Goal: Task Accomplishment & Management: Complete application form

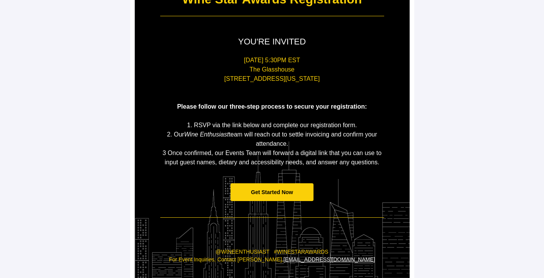
scroll to position [113, 0]
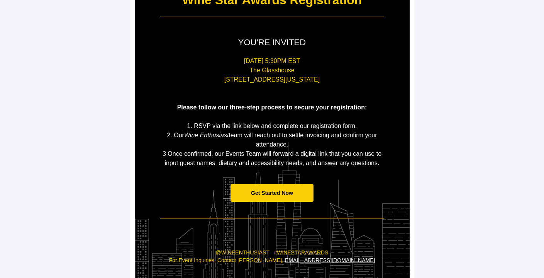
click at [274, 194] on span "Get Started Now" at bounding box center [272, 193] width 42 height 6
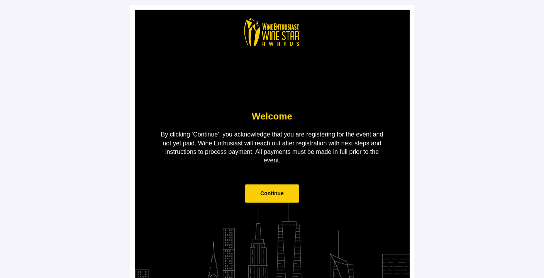
scroll to position [29, 0]
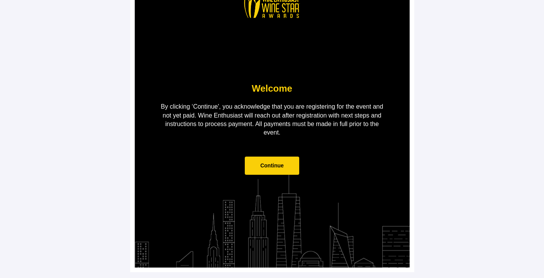
click at [273, 164] on span "Continue" at bounding box center [272, 165] width 24 height 6
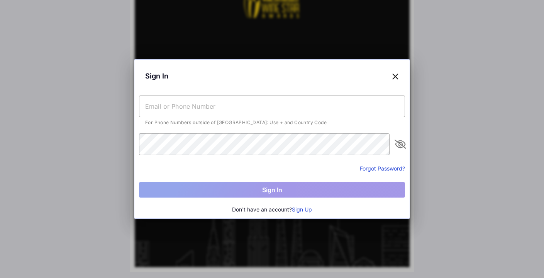
scroll to position [0, 0]
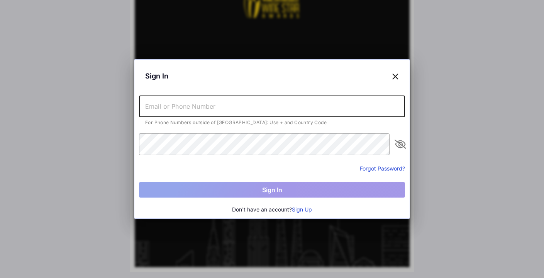
click at [170, 106] on input "text" at bounding box center [272, 106] width 266 height 22
type input "B"
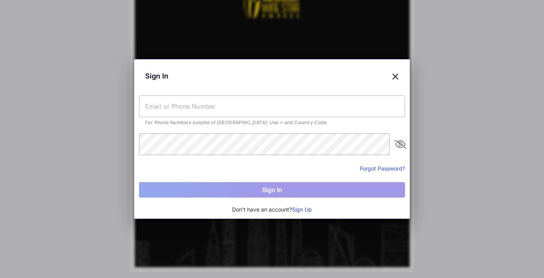
click at [307, 209] on button "Sign Up" at bounding box center [302, 209] width 20 height 8
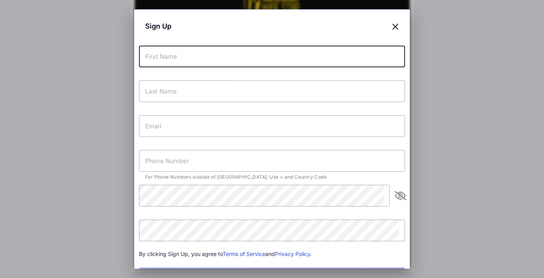
click at [160, 58] on input "text" at bounding box center [272, 57] width 266 height 22
type input "[PERSON_NAME]"
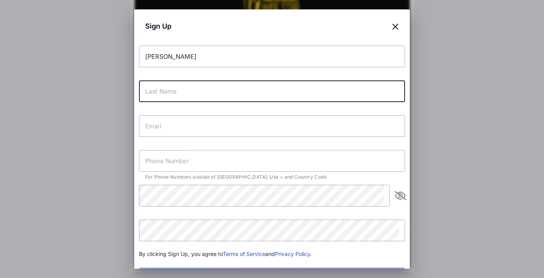
click at [157, 95] on input "text" at bounding box center [272, 91] width 266 height 22
type input "[PERSON_NAME]"
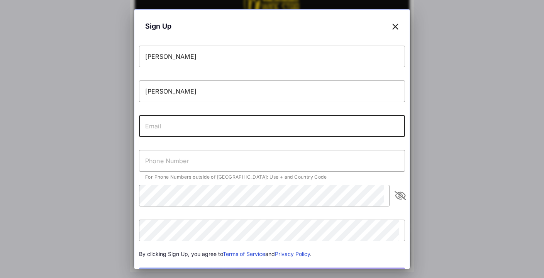
click at [150, 126] on input "text" at bounding box center [272, 126] width 266 height 22
type input "[EMAIL_ADDRESS][DOMAIN_NAME]"
click at [153, 159] on input "text" at bounding box center [272, 161] width 266 height 22
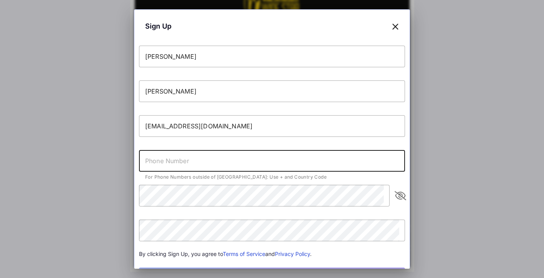
type input "[PHONE_NUMBER]"
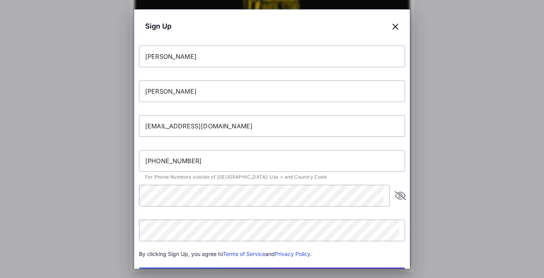
click at [396, 193] on icon "appended action" at bounding box center [400, 195] width 9 height 9
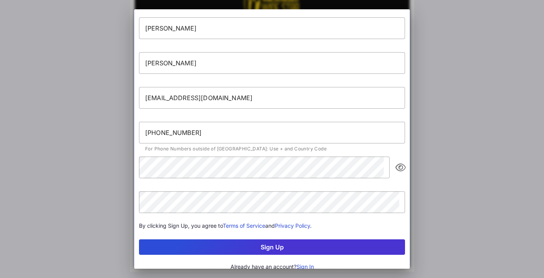
scroll to position [35, 0]
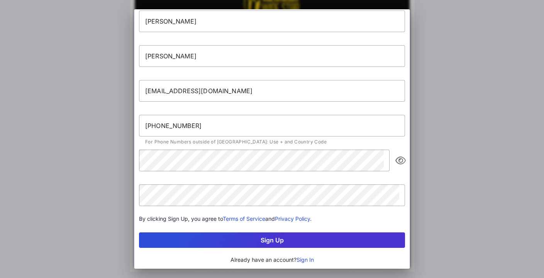
click at [272, 241] on button "Sign Up" at bounding box center [272, 239] width 266 height 15
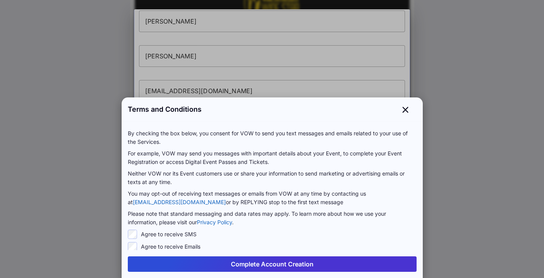
click at [274, 262] on button "Complete Account Creation" at bounding box center [272, 263] width 289 height 15
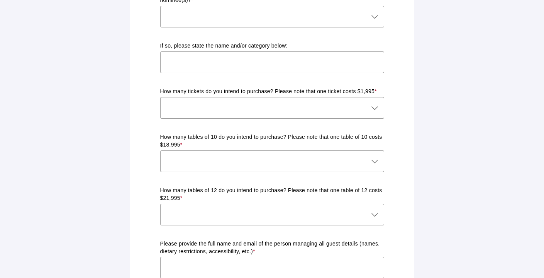
scroll to position [329, 0]
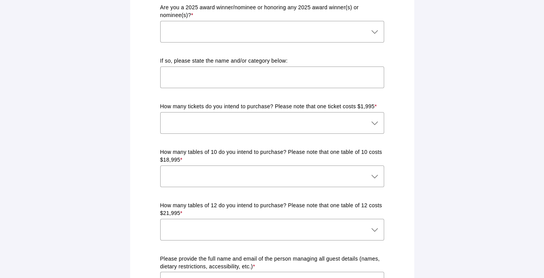
click at [377, 172] on icon at bounding box center [374, 176] width 9 height 9
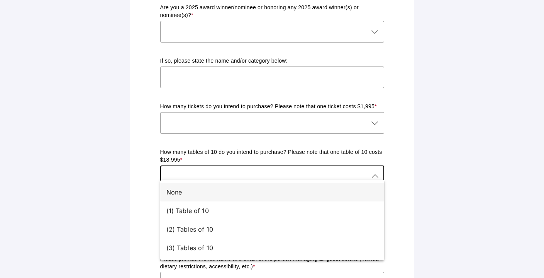
click at [184, 194] on div "None" at bounding box center [270, 191] width 206 height 9
type input "None"
